Goal: Find specific page/section

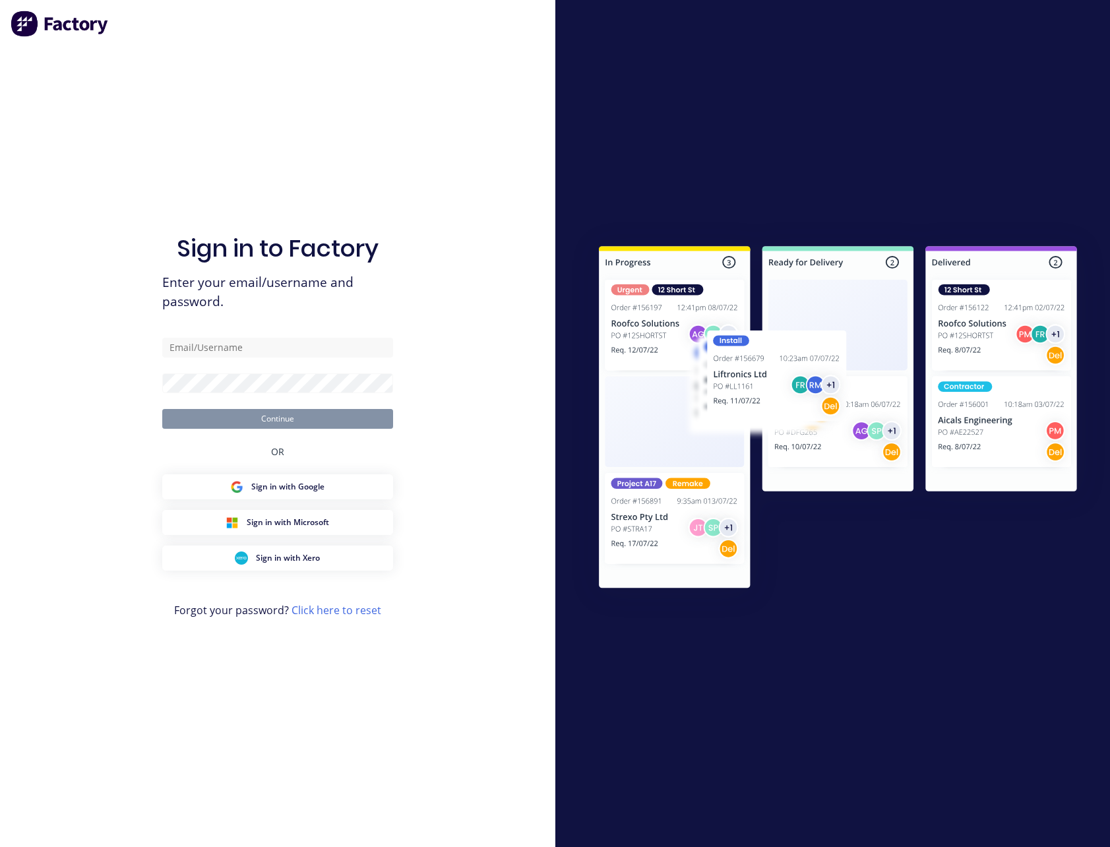
type input "[PERSON_NAME][EMAIL_ADDRESS][PERSON_NAME][DOMAIN_NAME]"
click at [162, 409] on button "Continue" at bounding box center [277, 419] width 231 height 20
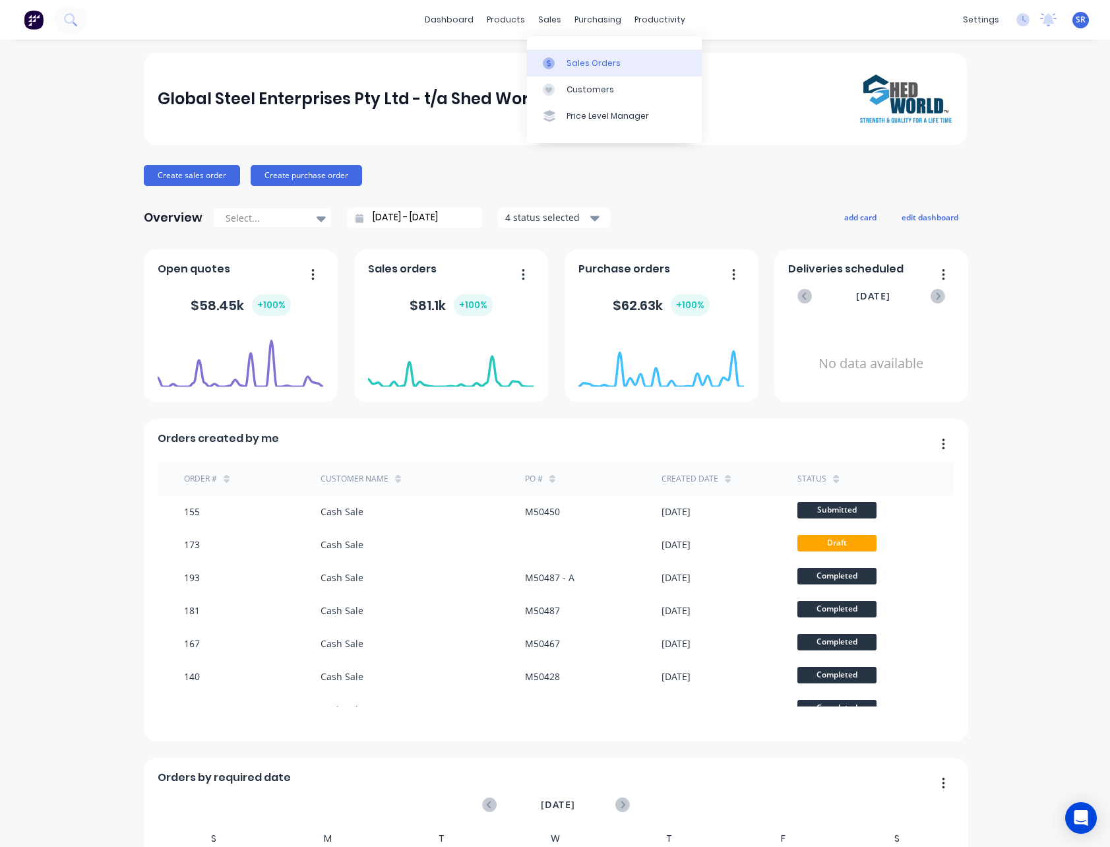
click at [584, 65] on div "Sales Orders" at bounding box center [594, 63] width 54 height 12
